Goal: Navigation & Orientation: Find specific page/section

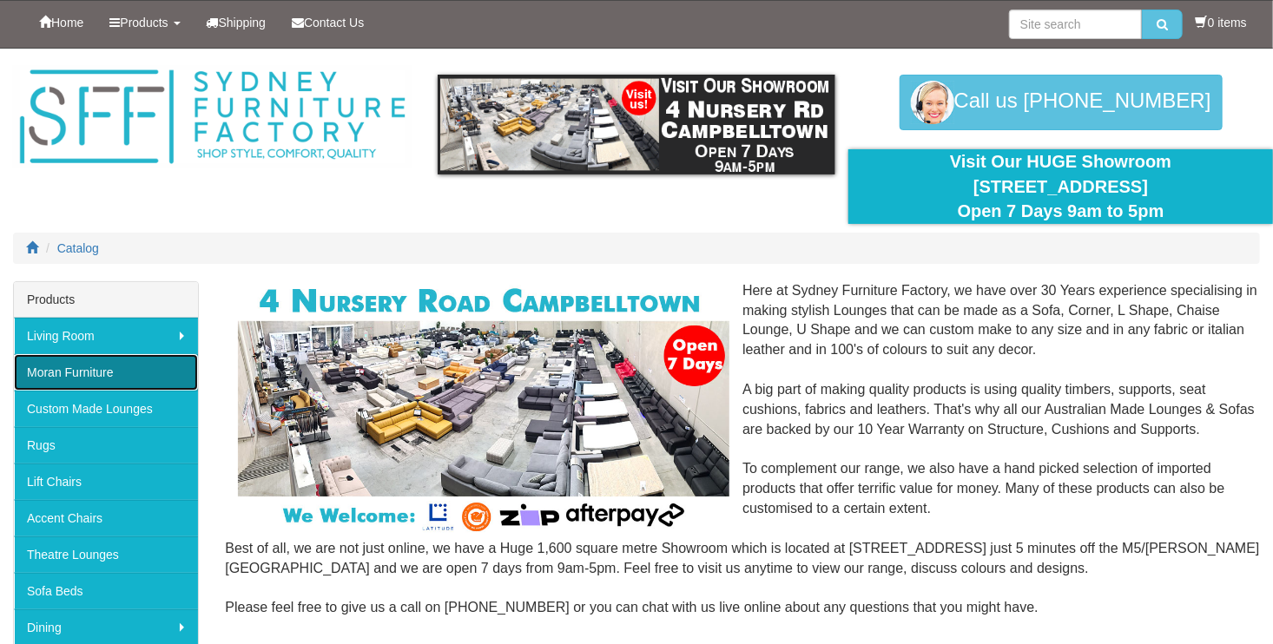
click at [114, 369] on link "Moran Furniture" at bounding box center [106, 372] width 184 height 36
click at [118, 370] on link "Moran Furniture" at bounding box center [106, 372] width 184 height 36
